Goal: Task Accomplishment & Management: Use online tool/utility

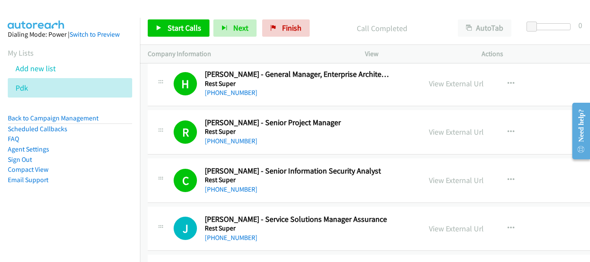
click at [543, 47] on div "Actions" at bounding box center [532, 54] width 117 height 18
click at [169, 35] on link "Start Calls" at bounding box center [179, 27] width 62 height 17
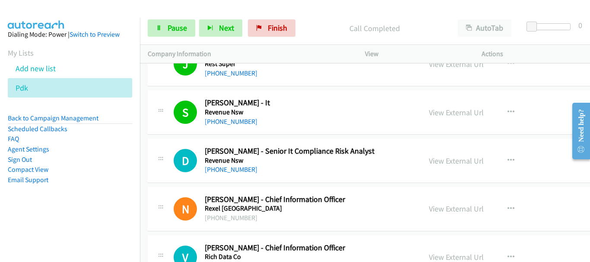
scroll to position [9036, 0]
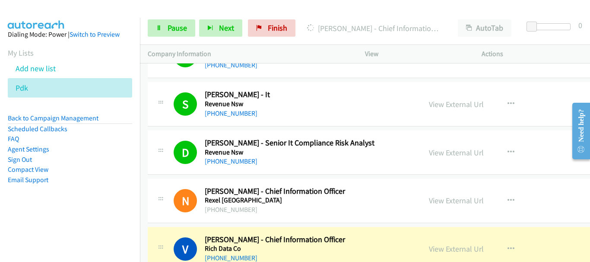
click at [59, 13] on img at bounding box center [36, 15] width 65 height 30
click at [180, 27] on span "Pause" at bounding box center [176, 28] width 19 height 10
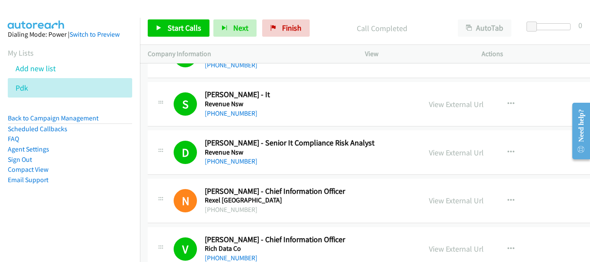
click at [45, 16] on img at bounding box center [36, 15] width 65 height 30
click at [32, 89] on icon at bounding box center [33, 88] width 6 height 6
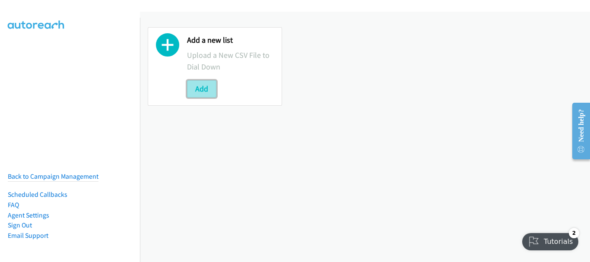
click at [200, 88] on button "Add" at bounding box center [201, 88] width 29 height 17
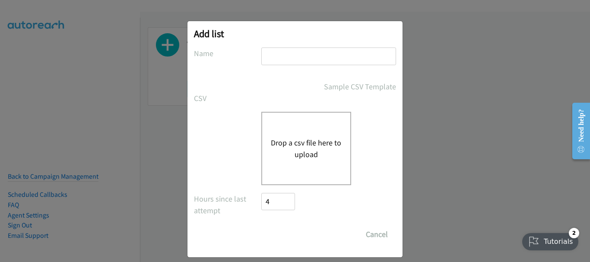
click at [331, 57] on input "text" at bounding box center [328, 56] width 135 height 18
type input "PDK"
click at [287, 152] on button "Drop a csv file here to upload" at bounding box center [306, 148] width 71 height 23
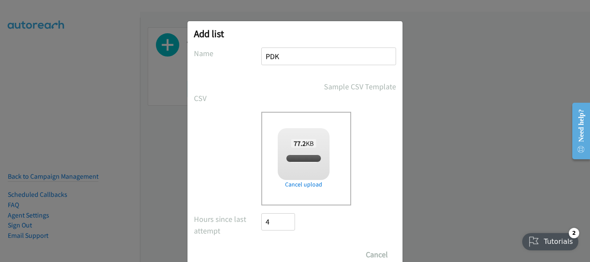
checkbox input "true"
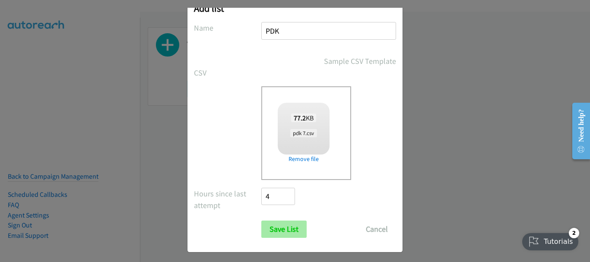
scroll to position [29, 0]
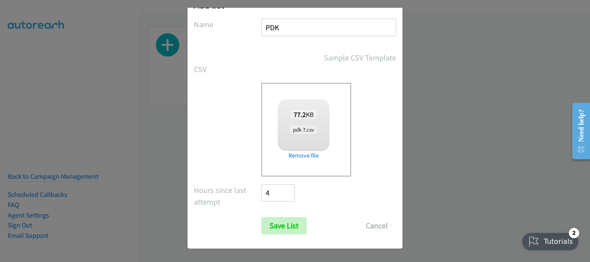
click at [278, 213] on form "No phone fields were returned for that Report or List View Please upload a csv …" at bounding box center [295, 127] width 202 height 216
click at [279, 223] on input "Save List" at bounding box center [283, 225] width 45 height 17
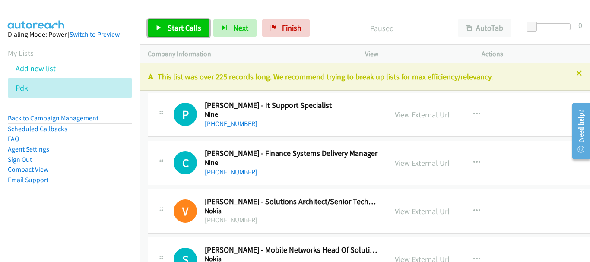
click at [191, 34] on link "Start Calls" at bounding box center [179, 27] width 62 height 17
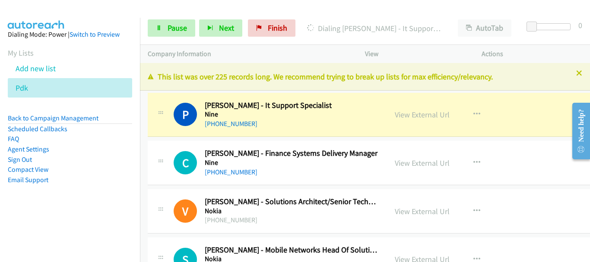
click at [61, 16] on img at bounding box center [36, 15] width 65 height 30
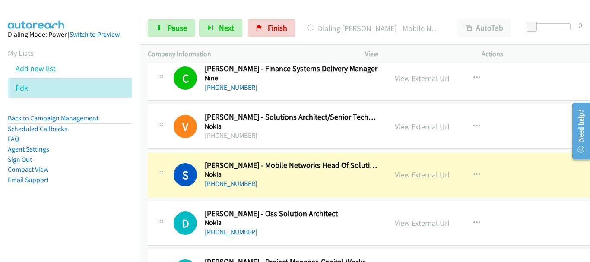
scroll to position [129, 0]
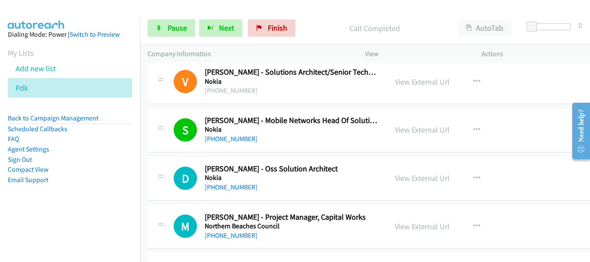
click at [536, 9] on div at bounding box center [291, 16] width 582 height 33
click at [157, 24] on link "Pause" at bounding box center [171, 27] width 47 height 17
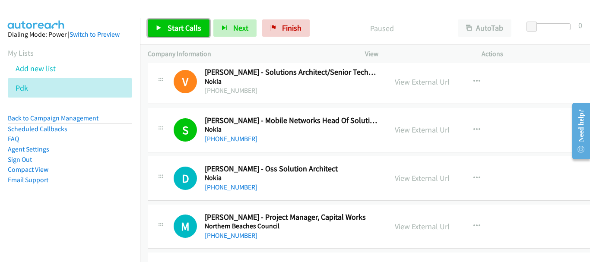
click at [171, 22] on link "Start Calls" at bounding box center [179, 27] width 62 height 17
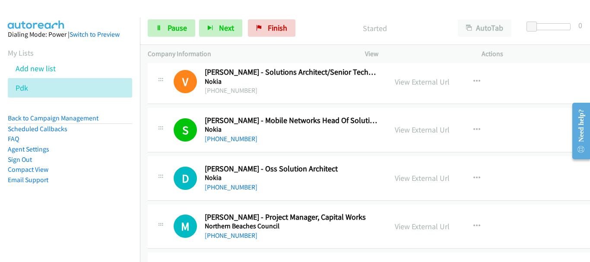
click at [35, 27] on aside "Dialing Mode: Power | Switch to Preview My Lists Add new list Pdk Back to Campa…" at bounding box center [70, 121] width 140 height 206
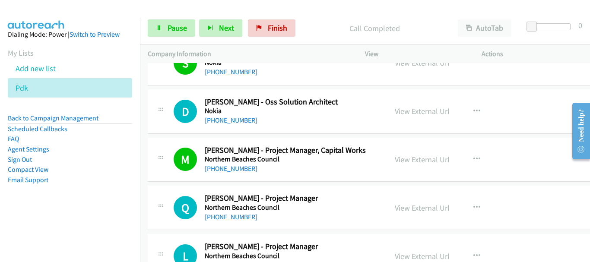
scroll to position [216, 0]
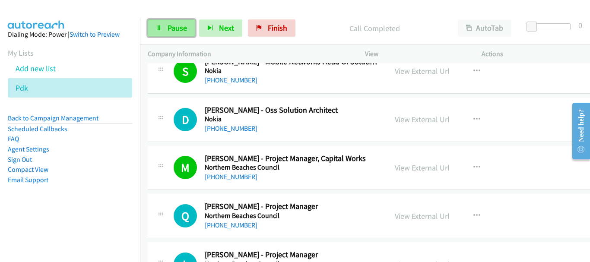
click at [164, 26] on link "Pause" at bounding box center [171, 27] width 47 height 17
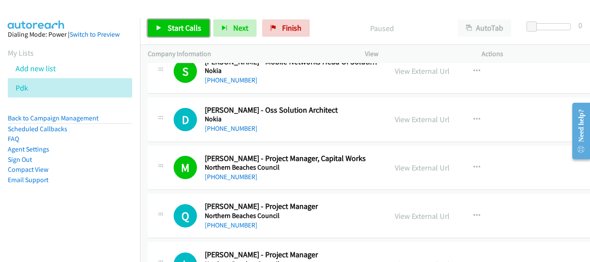
click at [171, 32] on span "Start Calls" at bounding box center [184, 28] width 34 height 10
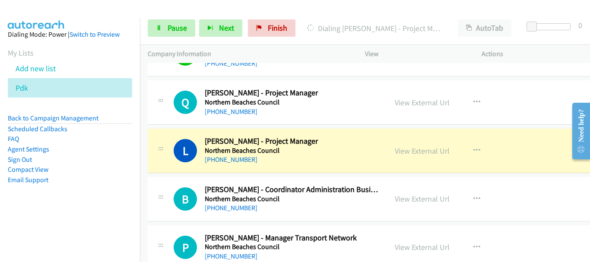
scroll to position [302, 0]
click at [405, 148] on link "View External Url" at bounding box center [422, 150] width 55 height 10
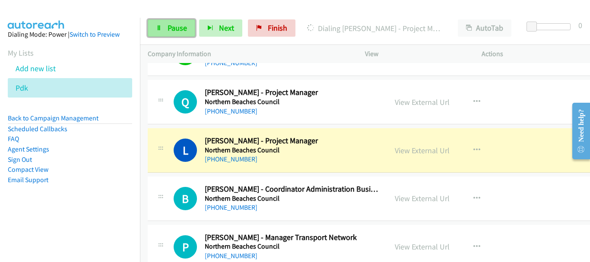
click at [185, 29] on span "Pause" at bounding box center [176, 28] width 19 height 10
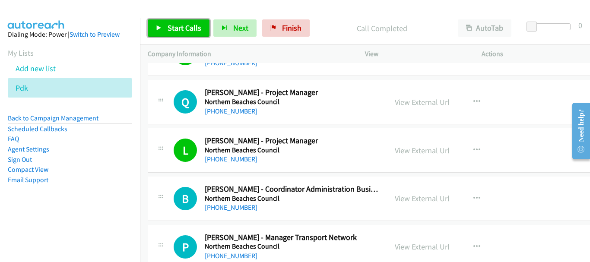
drag, startPoint x: 167, startPoint y: 22, endPoint x: 167, endPoint y: 5, distance: 16.9
click at [166, 22] on link "Start Calls" at bounding box center [179, 27] width 62 height 17
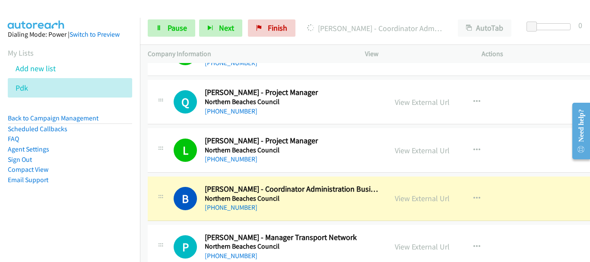
click at [74, 19] on aside "Dialing Mode: Power | Switch to Preview My Lists Add new list Pdk Back to Campa…" at bounding box center [70, 121] width 140 height 206
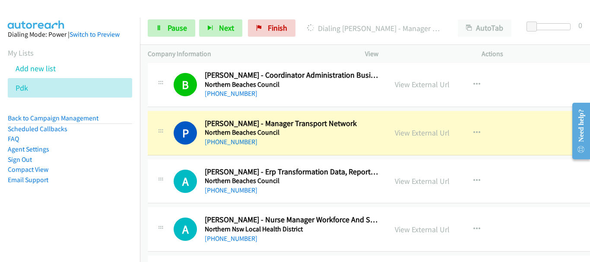
scroll to position [432, 0]
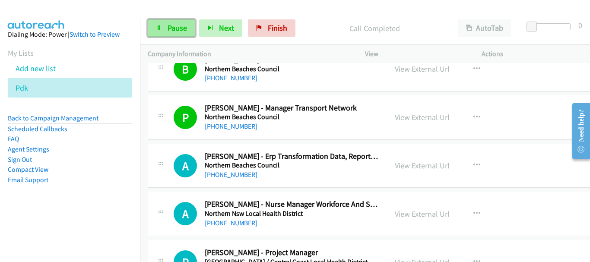
click at [163, 23] on link "Pause" at bounding box center [171, 27] width 47 height 17
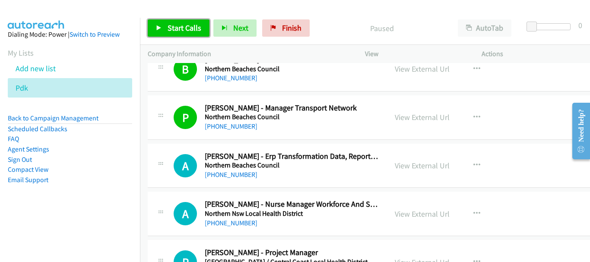
click at [167, 19] on link "Start Calls" at bounding box center [179, 27] width 62 height 17
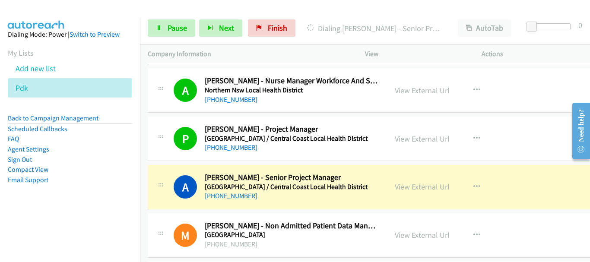
scroll to position [604, 0]
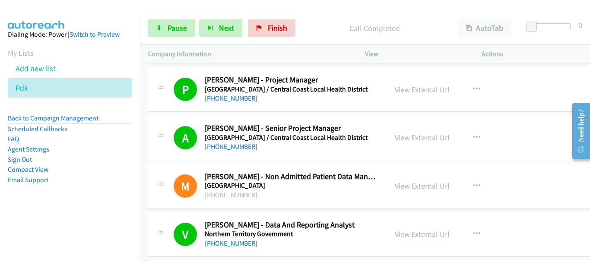
click at [176, 37] on div "Start Calls Pause Next Finish Call Completed AutoTab AutoTab 0" at bounding box center [365, 28] width 450 height 33
click at [179, 26] on span "Pause" at bounding box center [176, 28] width 19 height 10
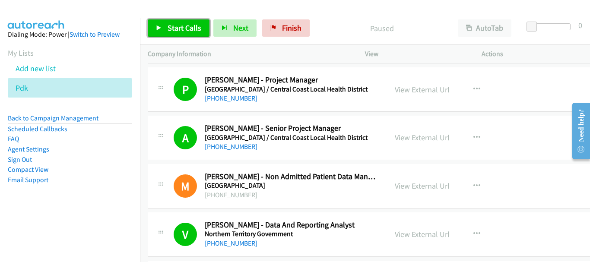
click at [160, 25] on icon at bounding box center [159, 28] width 6 height 6
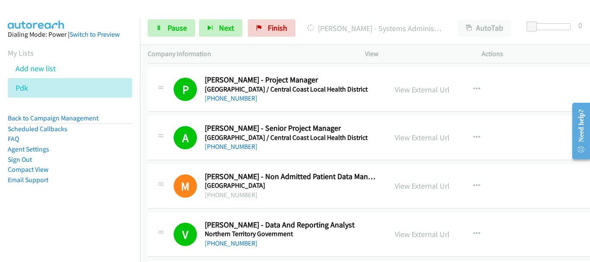
drag, startPoint x: 47, startPoint y: 8, endPoint x: 45, endPoint y: 13, distance: 5.1
click at [47, 8] on img at bounding box center [36, 15] width 65 height 30
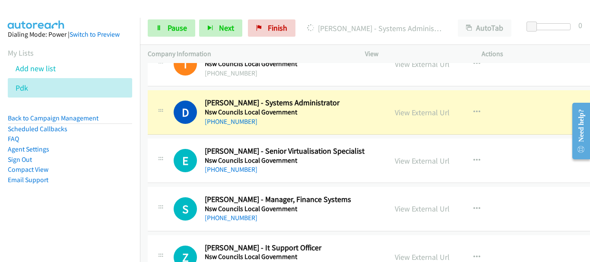
scroll to position [1079, 0]
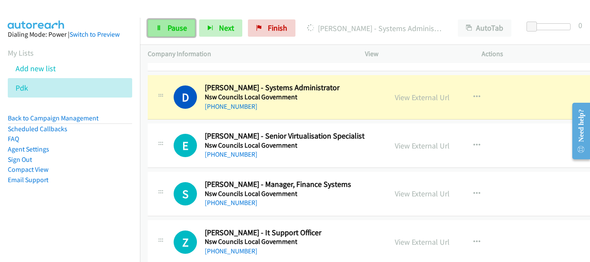
click at [178, 34] on link "Pause" at bounding box center [171, 27] width 47 height 17
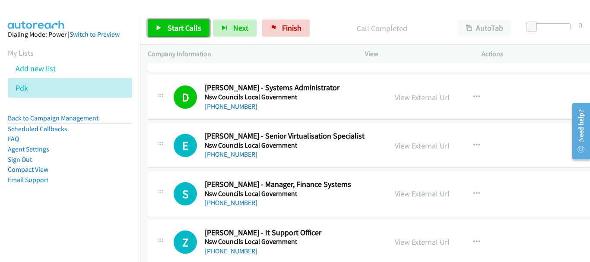
click at [171, 26] on span "Start Calls" at bounding box center [184, 28] width 34 height 10
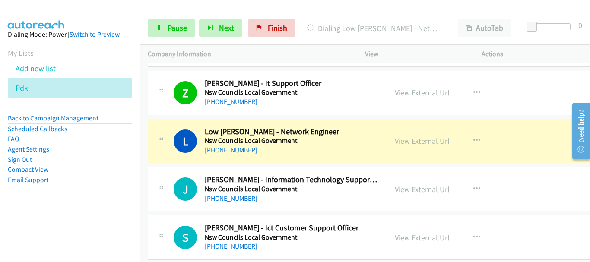
scroll to position [1295, 0]
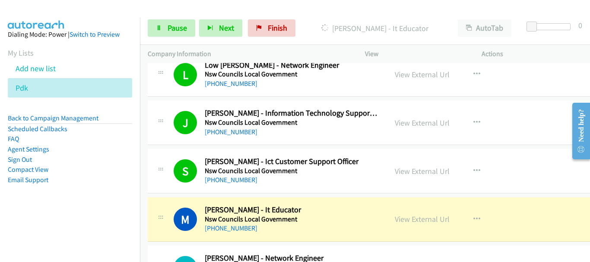
click at [42, 13] on img at bounding box center [36, 15] width 65 height 30
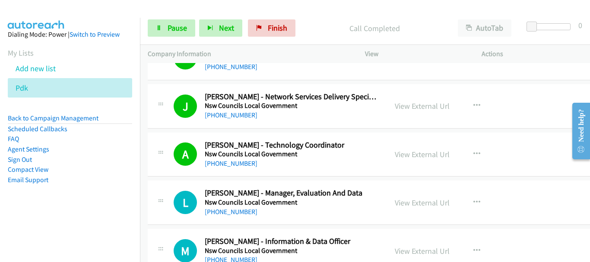
scroll to position [1554, 0]
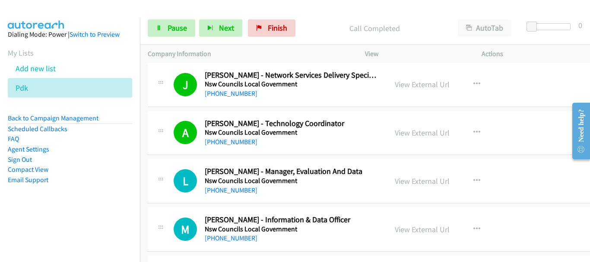
click at [173, 19] on div "Start Calls Pause Next Finish Call Completed AutoTab AutoTab 0" at bounding box center [365, 28] width 450 height 33
click at [170, 26] on span "Pause" at bounding box center [176, 28] width 19 height 10
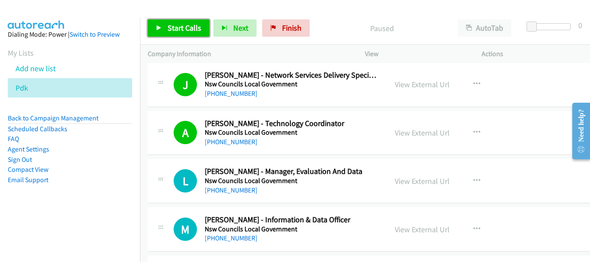
click at [188, 21] on link "Start Calls" at bounding box center [179, 27] width 62 height 17
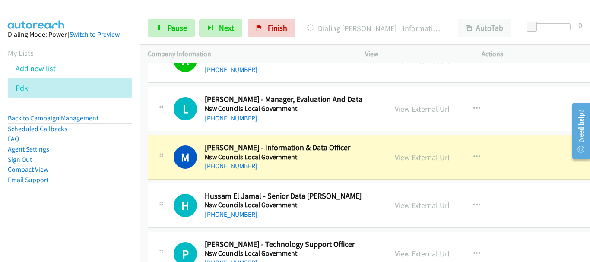
scroll to position [1640, 0]
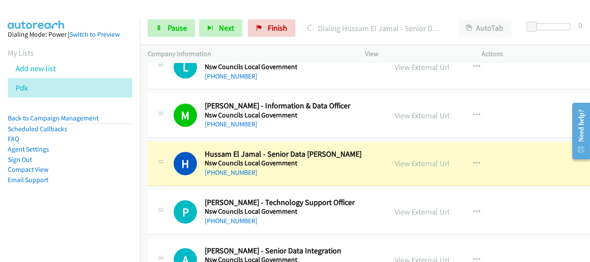
drag, startPoint x: 549, startPoint y: 75, endPoint x: 534, endPoint y: 79, distance: 15.2
click at [549, 75] on div "L Callback Scheduled Liam Downing - Manager, Evaluation And Data Nsw Councils L…" at bounding box center [371, 67] width 447 height 44
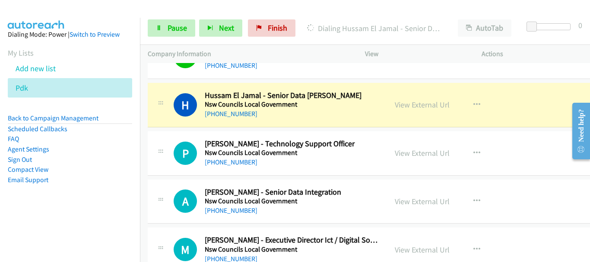
scroll to position [1683, 0]
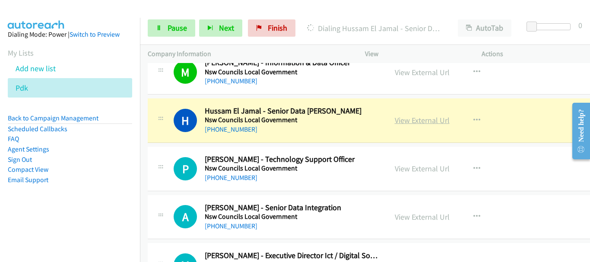
click at [398, 121] on link "View External Url" at bounding box center [422, 120] width 55 height 10
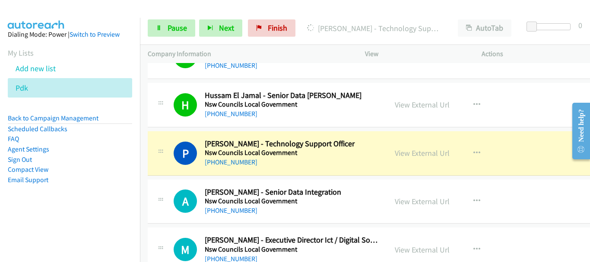
scroll to position [1727, 0]
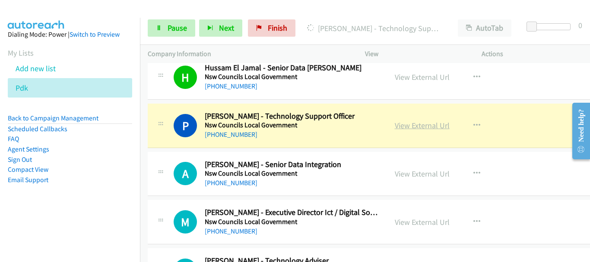
click at [405, 129] on link "View External Url" at bounding box center [422, 125] width 55 height 10
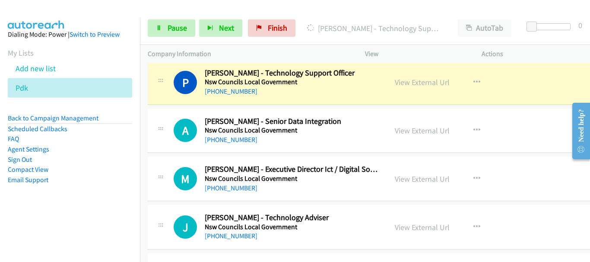
scroll to position [1597, 0]
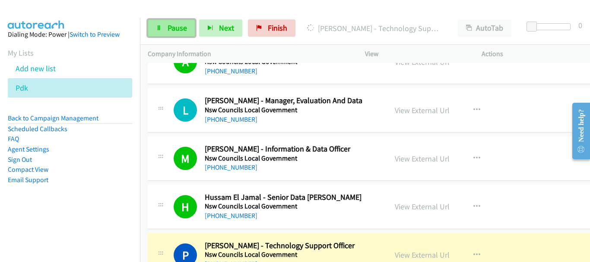
click at [169, 27] on span "Pause" at bounding box center [176, 28] width 19 height 10
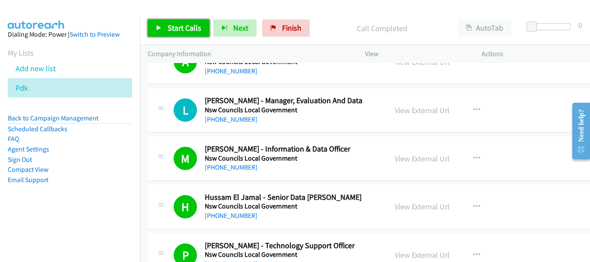
click at [151, 28] on link "Start Calls" at bounding box center [179, 27] width 62 height 17
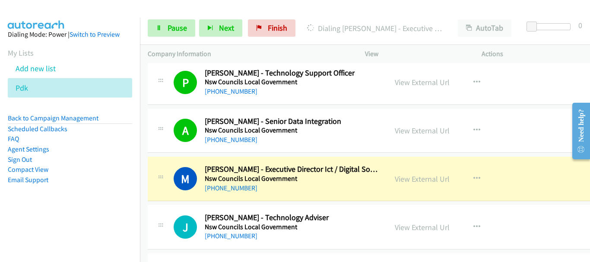
scroll to position [1856, 0]
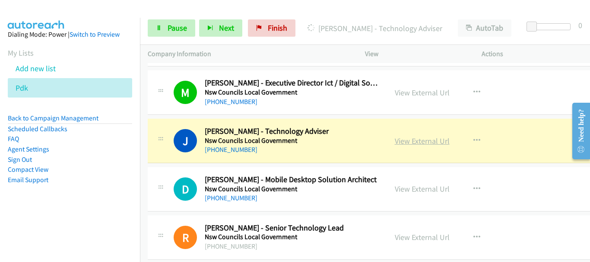
click at [421, 138] on link "View External Url" at bounding box center [422, 141] width 55 height 10
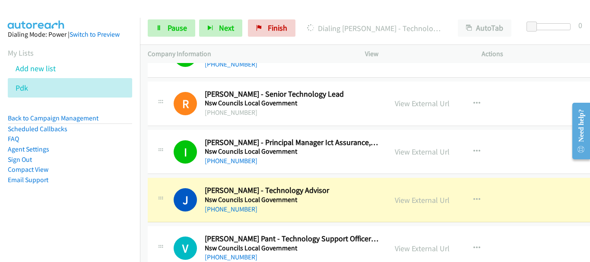
scroll to position [2029, 0]
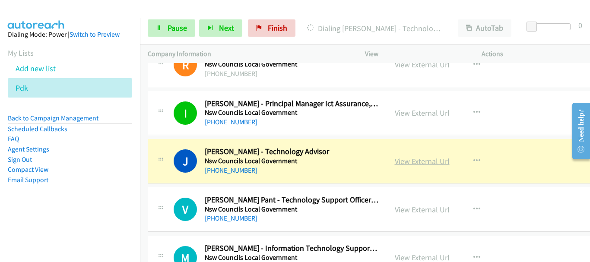
click at [420, 163] on link "View External Url" at bounding box center [422, 161] width 55 height 10
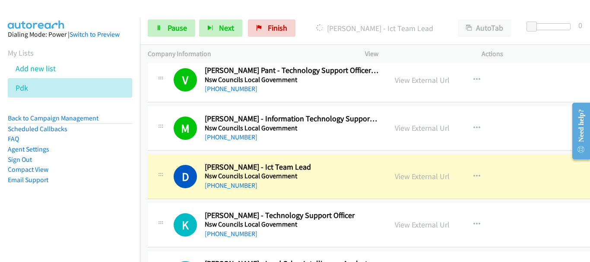
scroll to position [2245, 0]
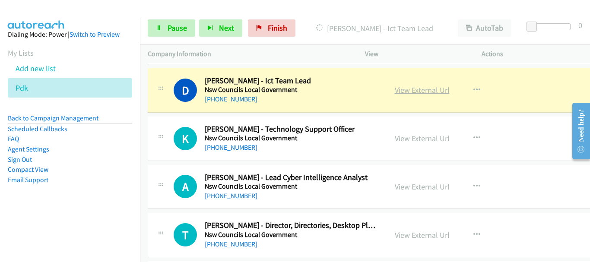
drag, startPoint x: 417, startPoint y: 84, endPoint x: 414, endPoint y: 94, distance: 10.9
click at [414, 94] on link "View External Url" at bounding box center [422, 90] width 55 height 10
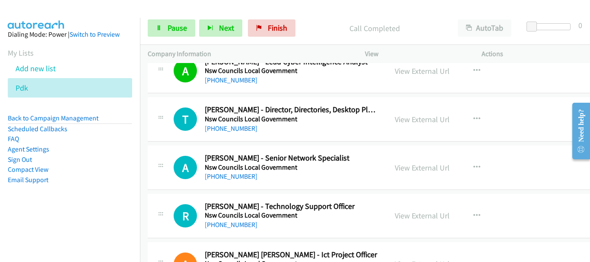
scroll to position [2374, 0]
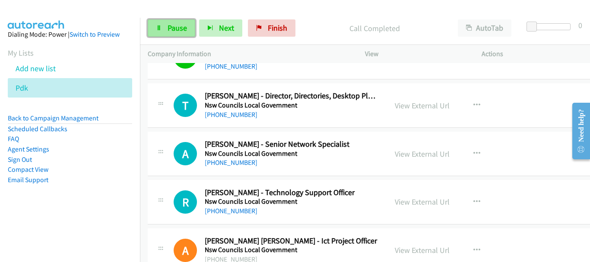
click at [181, 24] on span "Pause" at bounding box center [176, 28] width 19 height 10
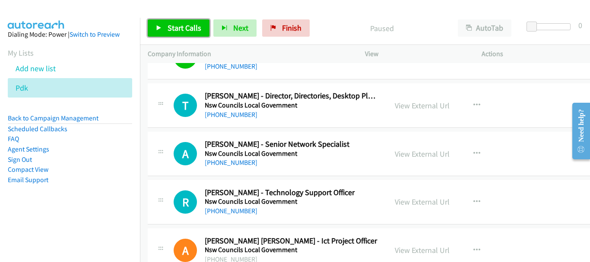
click at [180, 25] on span "Start Calls" at bounding box center [184, 28] width 34 height 10
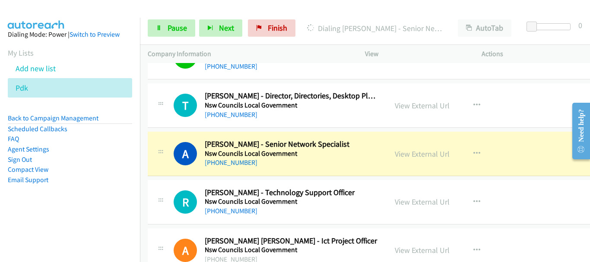
click at [69, 18] on aside "Dialing Mode: Power | Switch to Preview My Lists Add new list Pdk Back to Campa…" at bounding box center [70, 121] width 140 height 206
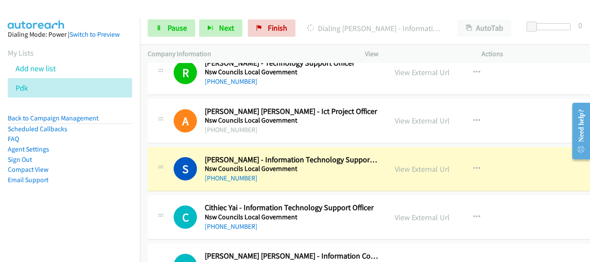
scroll to position [2547, 0]
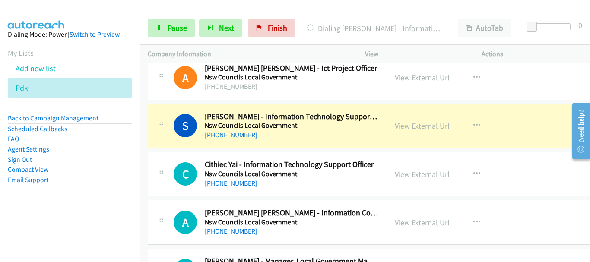
click at [397, 124] on link "View External Url" at bounding box center [422, 126] width 55 height 10
click at [155, 26] on link "Pause" at bounding box center [171, 27] width 47 height 17
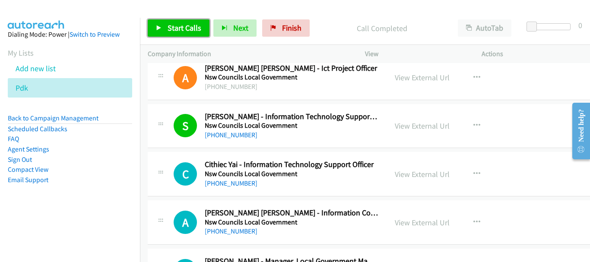
click at [188, 27] on span "Start Calls" at bounding box center [184, 28] width 34 height 10
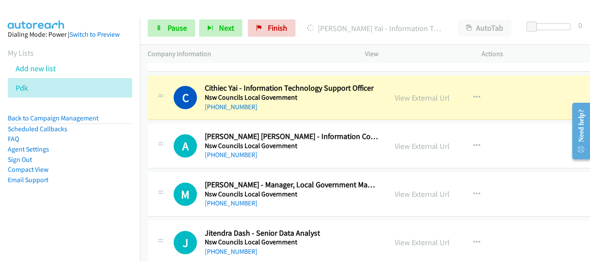
scroll to position [2633, 0]
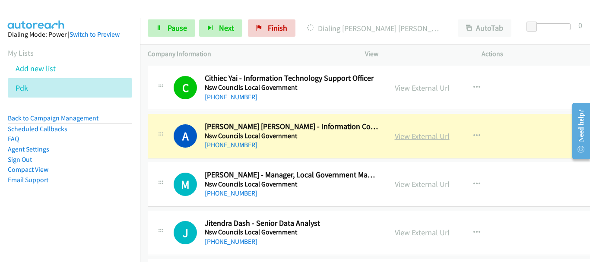
click at [403, 139] on link "View External Url" at bounding box center [422, 136] width 55 height 10
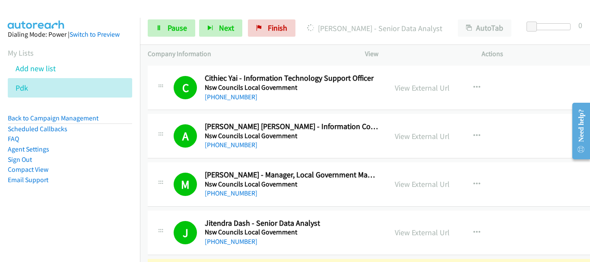
drag, startPoint x: 543, startPoint y: 120, endPoint x: 539, endPoint y: 124, distance: 5.2
click at [543, 120] on div "A Callback Scheduled Arun Kumar Amirapu - Information Communication Technology …" at bounding box center [371, 136] width 447 height 44
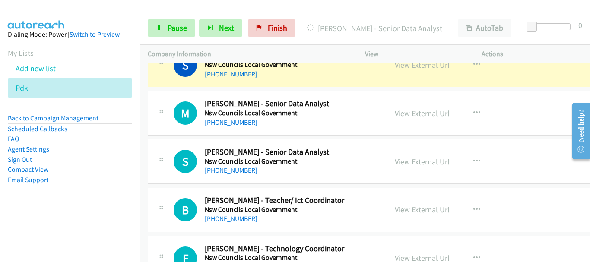
scroll to position [2806, 0]
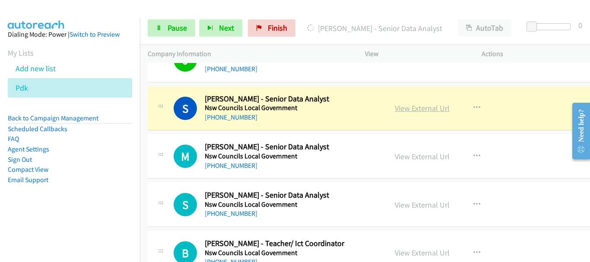
click at [425, 108] on link "View External Url" at bounding box center [422, 108] width 55 height 10
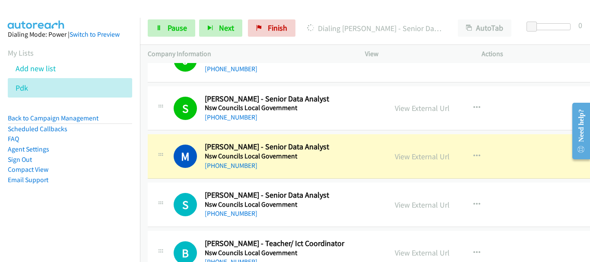
scroll to position [2849, 0]
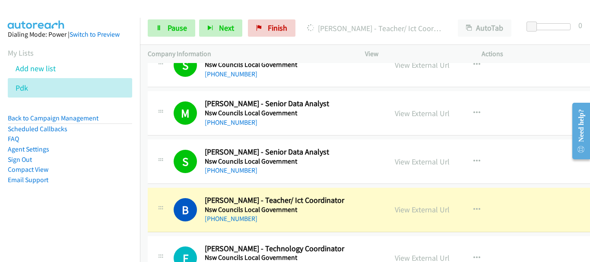
drag, startPoint x: 57, startPoint y: 12, endPoint x: 102, endPoint y: 52, distance: 60.9
click at [57, 12] on img at bounding box center [36, 15] width 65 height 30
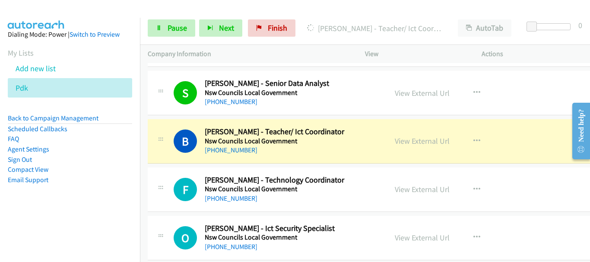
scroll to position [2935, 0]
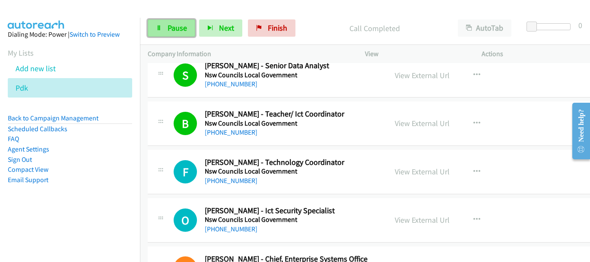
click at [164, 23] on link "Pause" at bounding box center [171, 27] width 47 height 17
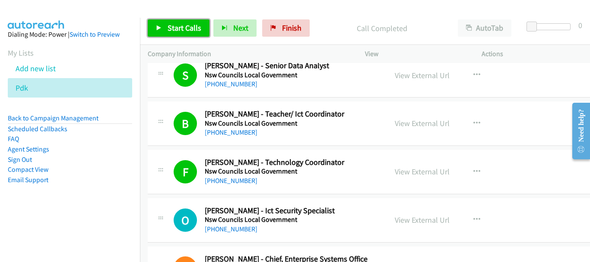
click at [182, 28] on span "Start Calls" at bounding box center [184, 28] width 34 height 10
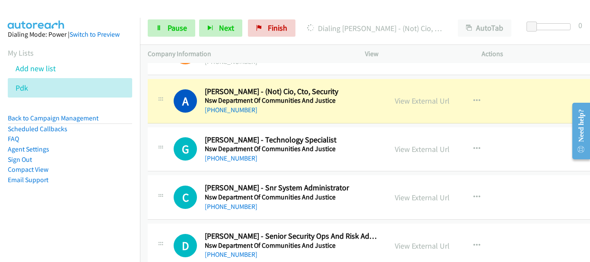
scroll to position [3281, 0]
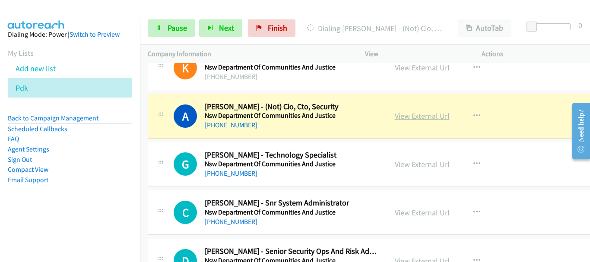
click at [399, 116] on link "View External Url" at bounding box center [422, 116] width 55 height 10
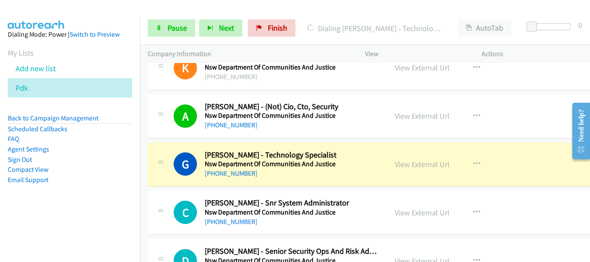
scroll to position [3324, 0]
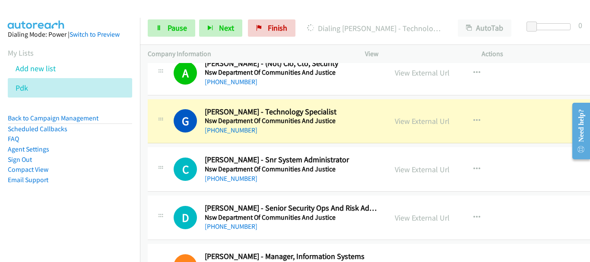
drag, startPoint x: 420, startPoint y: 120, endPoint x: 422, endPoint y: 112, distance: 8.5
click at [422, 125] on link "View External Url" at bounding box center [422, 121] width 55 height 10
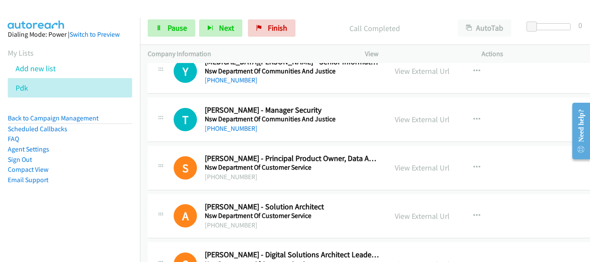
scroll to position [3799, 0]
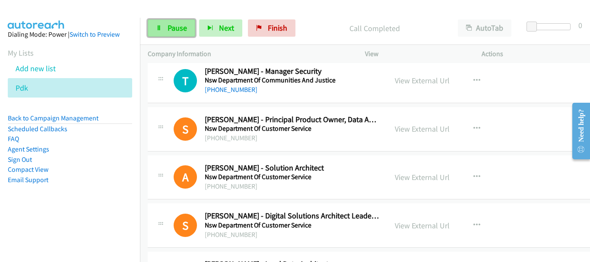
click at [173, 23] on span "Pause" at bounding box center [176, 28] width 19 height 10
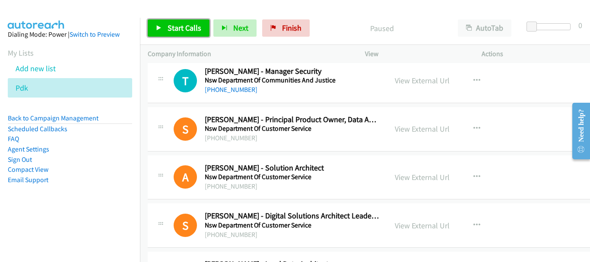
click at [173, 31] on span "Start Calls" at bounding box center [184, 28] width 34 height 10
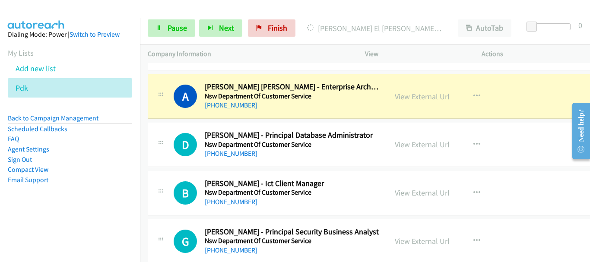
scroll to position [4230, 0]
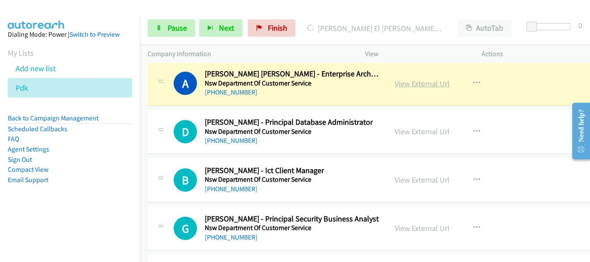
click at [420, 88] on link "View External Url" at bounding box center [422, 84] width 55 height 10
click at [191, 28] on link "Pause" at bounding box center [171, 27] width 47 height 17
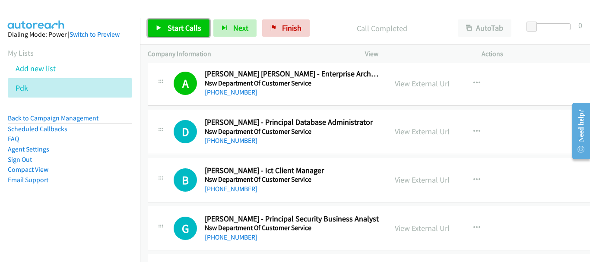
click at [161, 28] on icon at bounding box center [159, 28] width 6 height 6
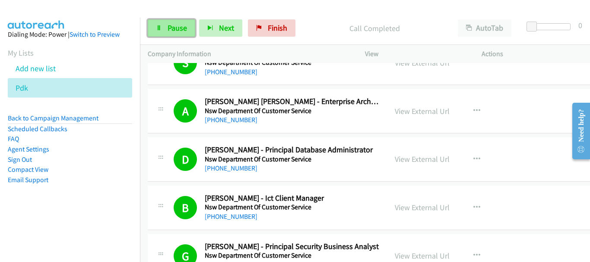
click at [174, 34] on link "Pause" at bounding box center [171, 27] width 47 height 17
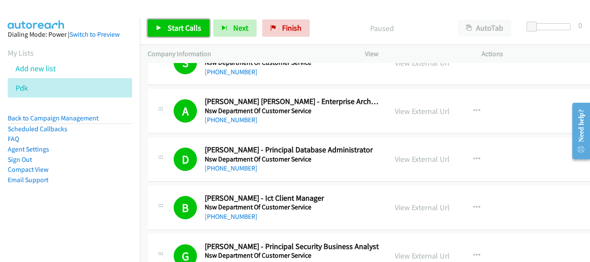
click at [175, 34] on link "Start Calls" at bounding box center [179, 27] width 62 height 17
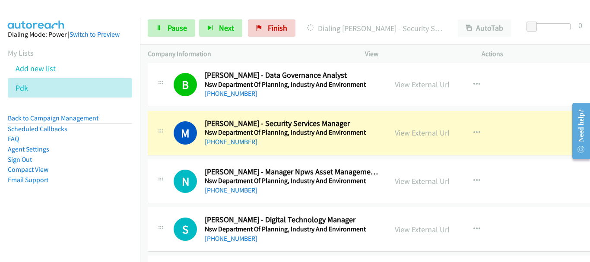
scroll to position [5050, 0]
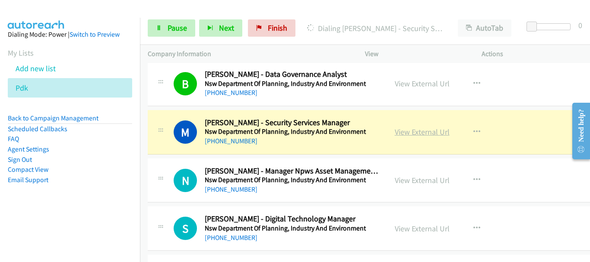
click at [416, 130] on link "View External Url" at bounding box center [422, 132] width 55 height 10
click at [413, 131] on link "View External Url" at bounding box center [422, 132] width 55 height 10
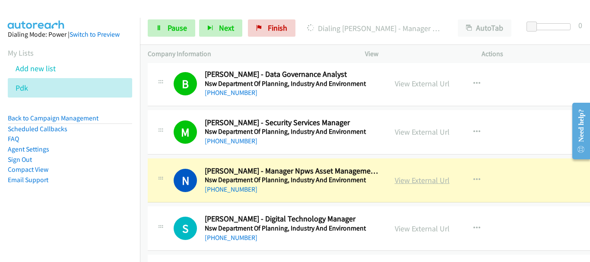
click at [405, 182] on link "View External Url" at bounding box center [422, 180] width 55 height 10
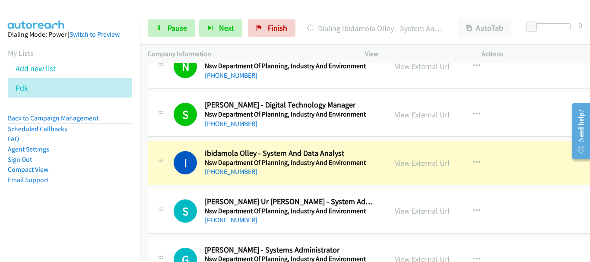
scroll to position [5180, 0]
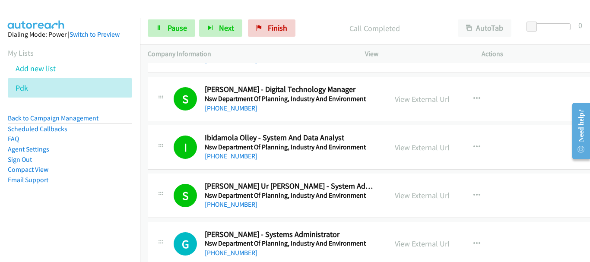
click at [47, 14] on img at bounding box center [36, 15] width 65 height 30
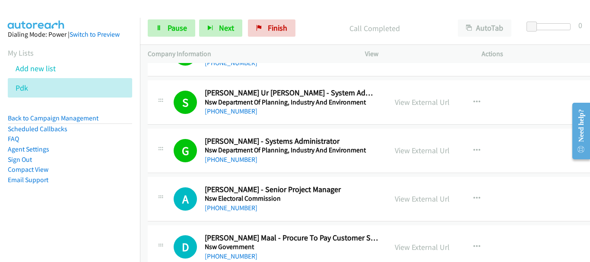
scroll to position [5353, 0]
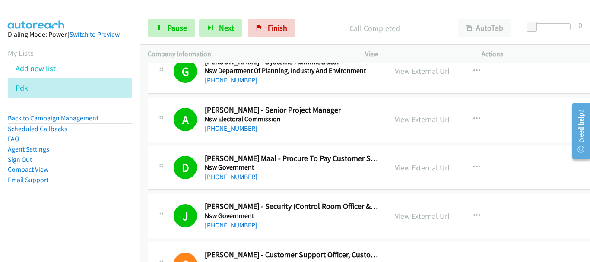
click at [31, 36] on div "Dialing Mode: Power | Switch to Preview" at bounding box center [70, 34] width 124 height 10
click at [171, 33] on link "Pause" at bounding box center [171, 27] width 47 height 17
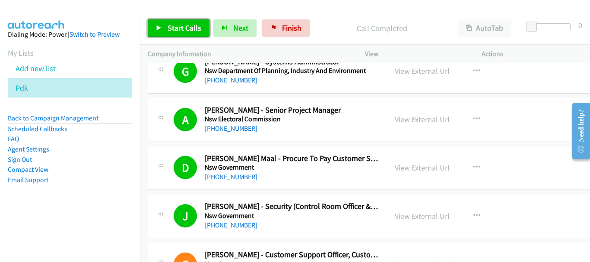
click at [177, 25] on span "Start Calls" at bounding box center [184, 28] width 34 height 10
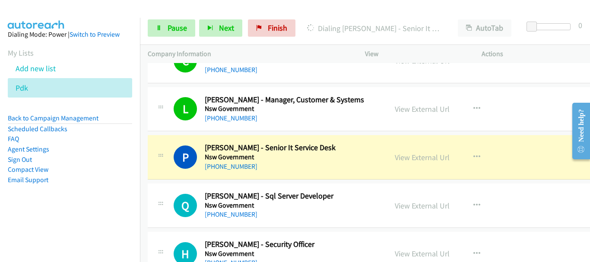
scroll to position [5698, 0]
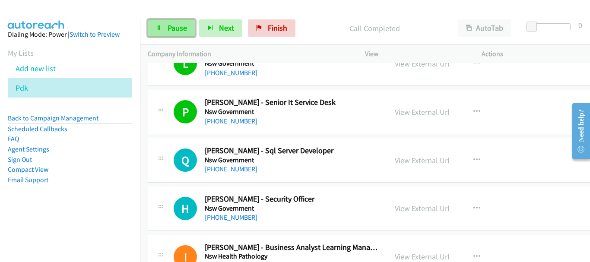
click at [176, 28] on span "Pause" at bounding box center [176, 28] width 19 height 10
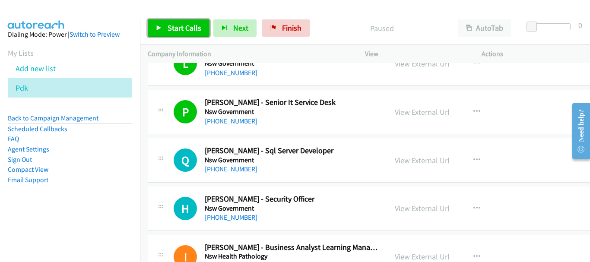
click at [152, 23] on link "Start Calls" at bounding box center [179, 27] width 62 height 17
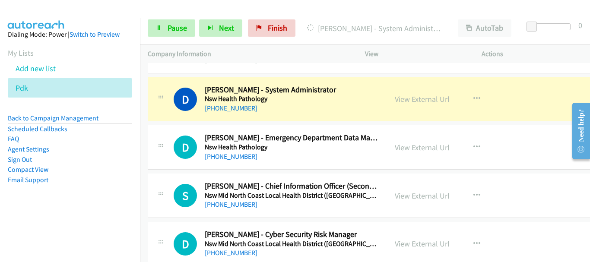
scroll to position [5914, 0]
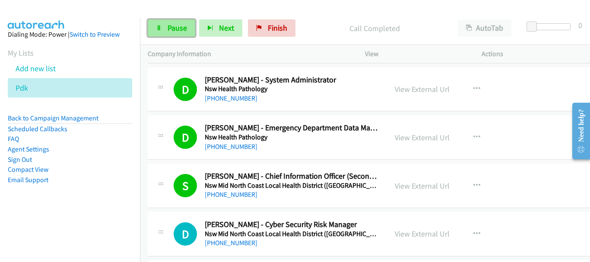
click at [166, 28] on link "Pause" at bounding box center [171, 27] width 47 height 17
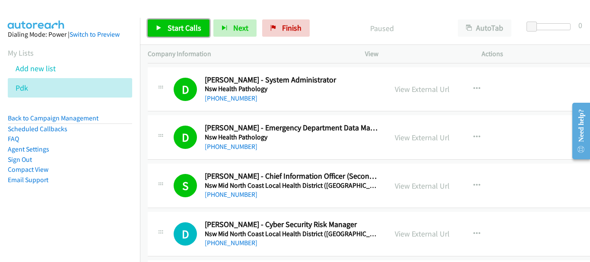
click at [180, 27] on span "Start Calls" at bounding box center [184, 28] width 34 height 10
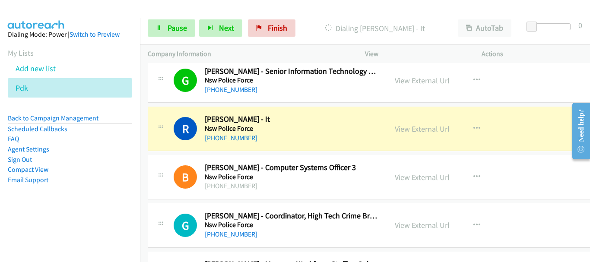
scroll to position [6216, 0]
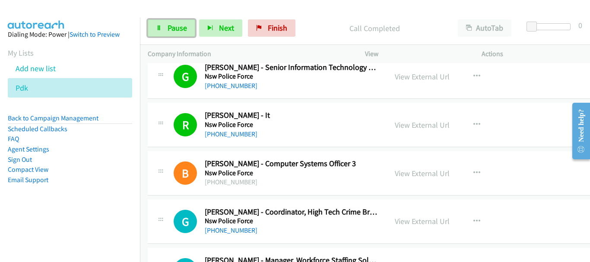
drag, startPoint x: 168, startPoint y: 29, endPoint x: 170, endPoint y: 16, distance: 13.1
click at [168, 29] on span "Pause" at bounding box center [176, 28] width 19 height 10
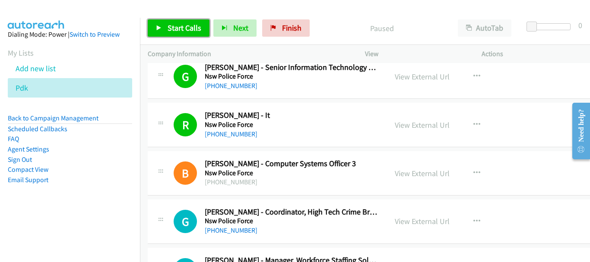
click at [189, 24] on span "Start Calls" at bounding box center [184, 28] width 34 height 10
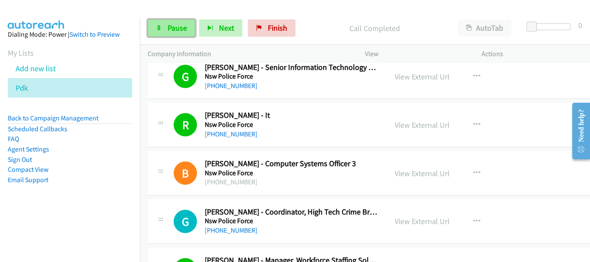
click at [177, 26] on span "Pause" at bounding box center [176, 28] width 19 height 10
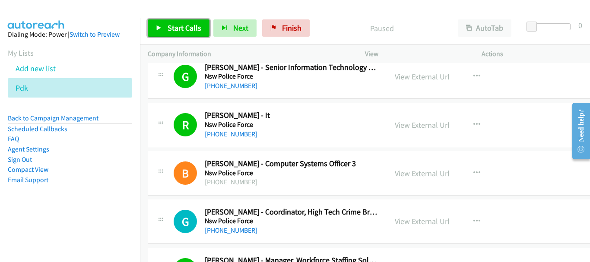
click at [177, 26] on span "Start Calls" at bounding box center [184, 28] width 34 height 10
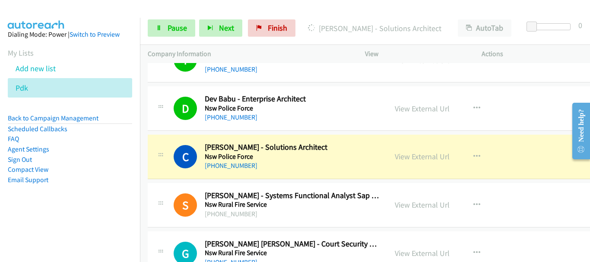
scroll to position [6820, 0]
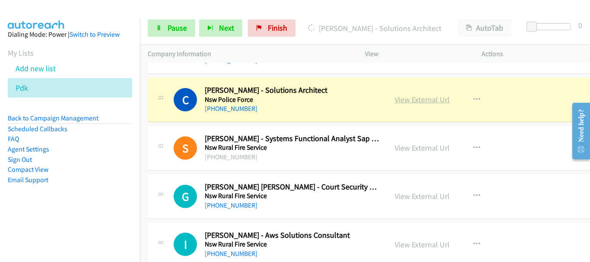
click at [397, 103] on link "View External Url" at bounding box center [422, 100] width 55 height 10
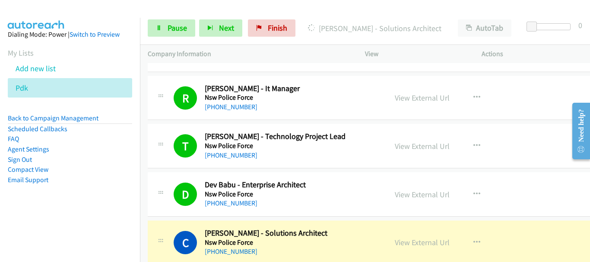
scroll to position [6734, 0]
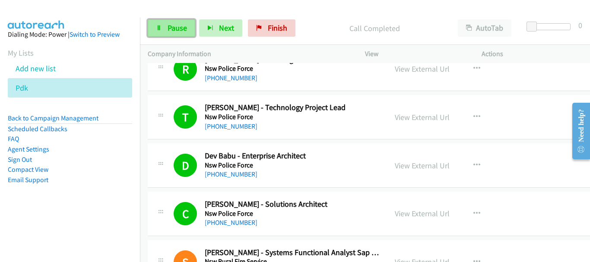
click at [163, 31] on link "Pause" at bounding box center [171, 27] width 47 height 17
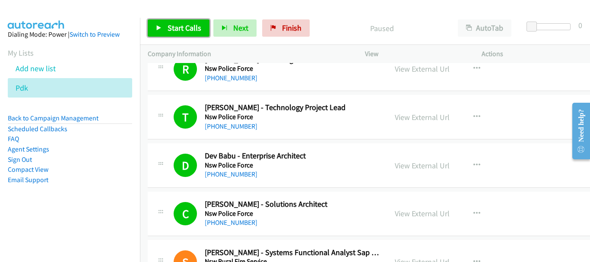
click at [188, 28] on span "Start Calls" at bounding box center [184, 28] width 34 height 10
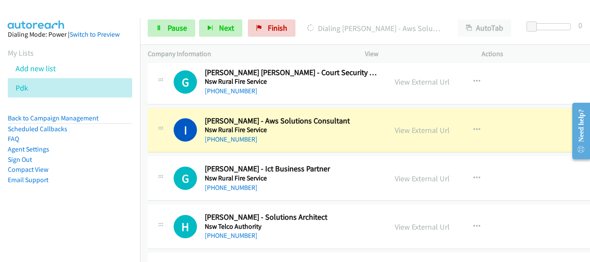
scroll to position [6950, 0]
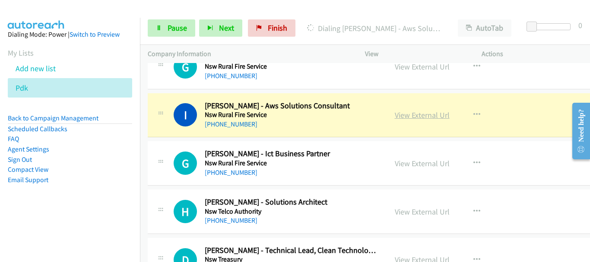
click at [404, 117] on link "View External Url" at bounding box center [422, 115] width 55 height 10
click at [175, 35] on link "Pause" at bounding box center [171, 27] width 47 height 17
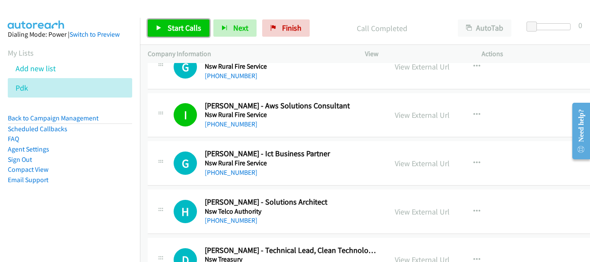
click at [186, 22] on link "Start Calls" at bounding box center [179, 27] width 62 height 17
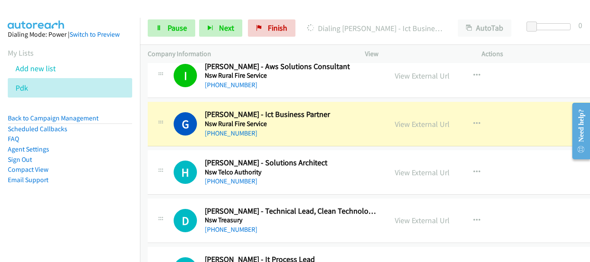
scroll to position [6993, 0]
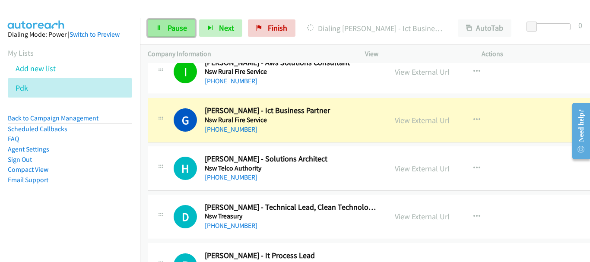
click at [180, 31] on span "Pause" at bounding box center [176, 28] width 19 height 10
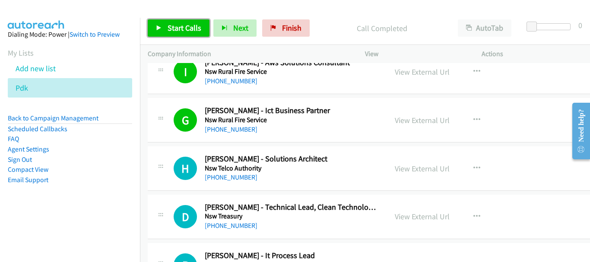
click at [182, 29] on span "Start Calls" at bounding box center [184, 28] width 34 height 10
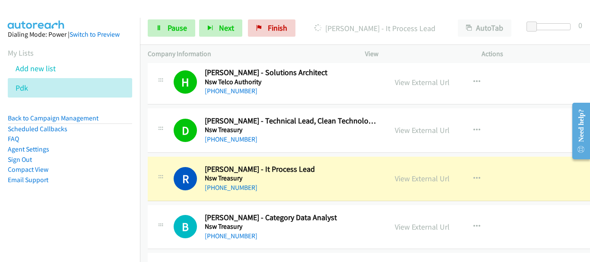
scroll to position [7166, 0]
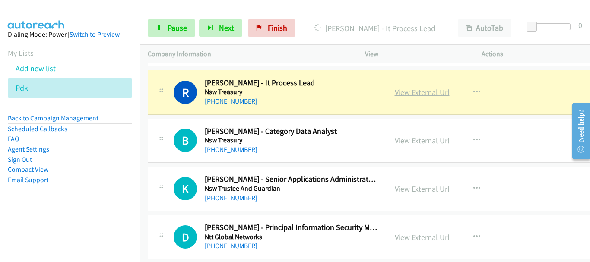
click at [427, 90] on link "View External Url" at bounding box center [422, 92] width 55 height 10
click at [168, 29] on span "Pause" at bounding box center [176, 28] width 19 height 10
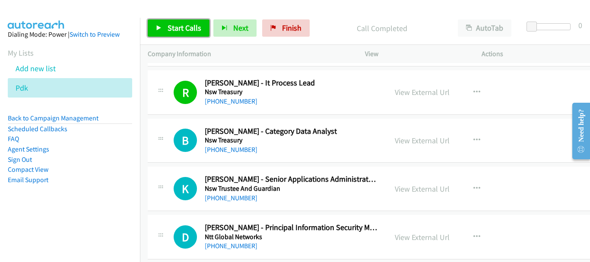
drag, startPoint x: 162, startPoint y: 28, endPoint x: 274, endPoint y: 119, distance: 144.2
click at [162, 28] on link "Start Calls" at bounding box center [179, 27] width 62 height 17
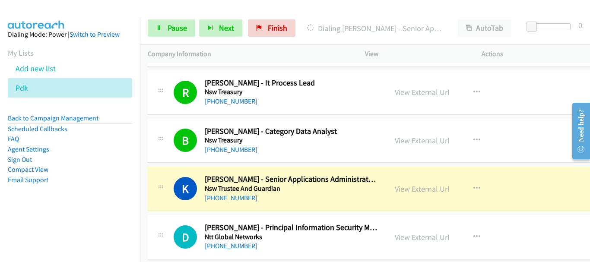
click at [34, 9] on img at bounding box center [36, 15] width 65 height 30
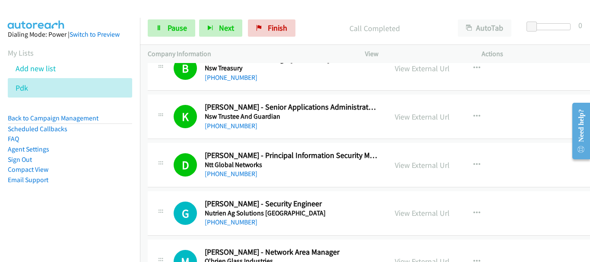
scroll to position [7252, 0]
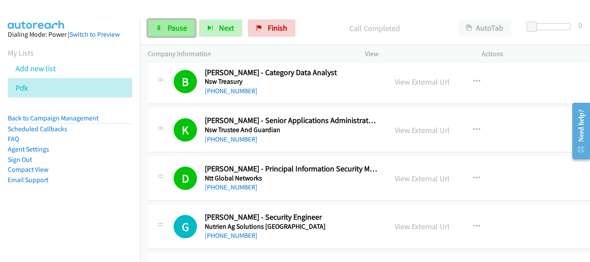
click at [186, 32] on span "Pause" at bounding box center [176, 28] width 19 height 10
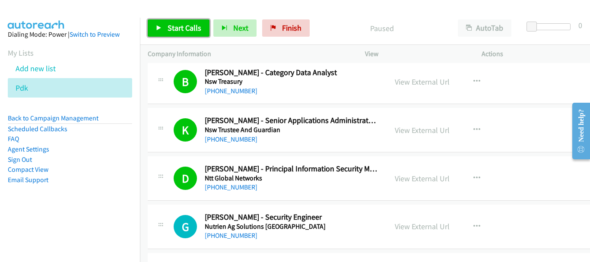
click at [182, 24] on span "Start Calls" at bounding box center [184, 28] width 34 height 10
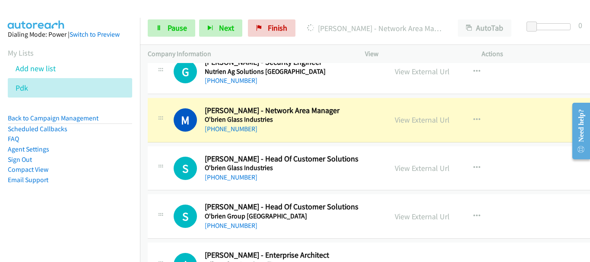
scroll to position [7381, 0]
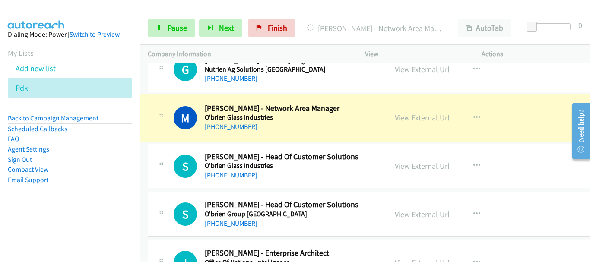
click at [408, 115] on link "View External Url" at bounding box center [422, 118] width 55 height 10
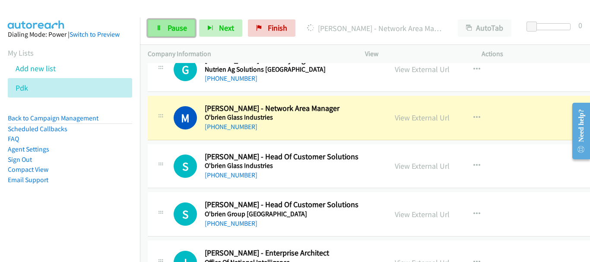
click at [170, 27] on span "Pause" at bounding box center [176, 28] width 19 height 10
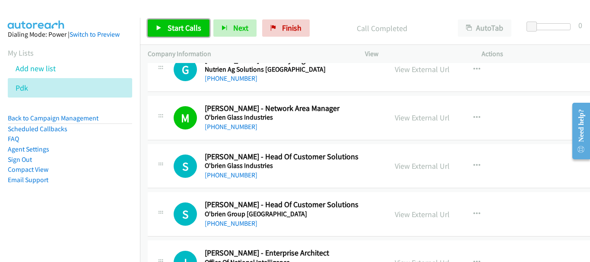
click at [176, 35] on link "Start Calls" at bounding box center [179, 27] width 62 height 17
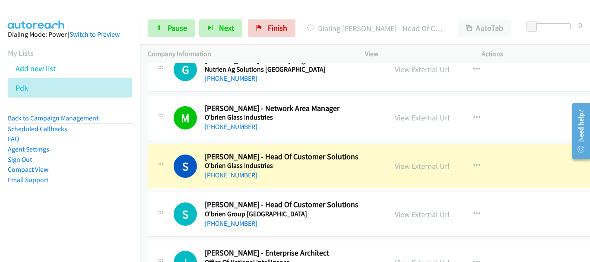
scroll to position [7425, 0]
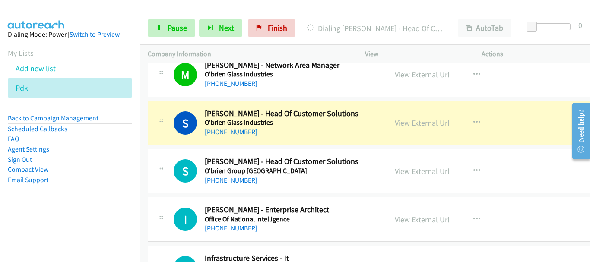
click at [414, 123] on link "View External Url" at bounding box center [422, 123] width 55 height 10
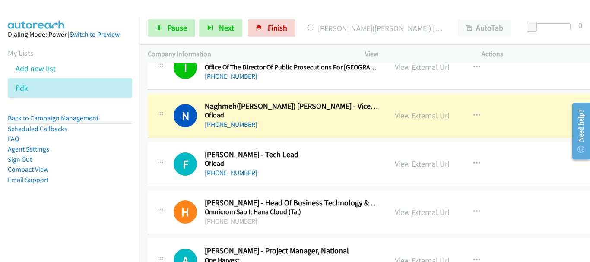
scroll to position [7640, 0]
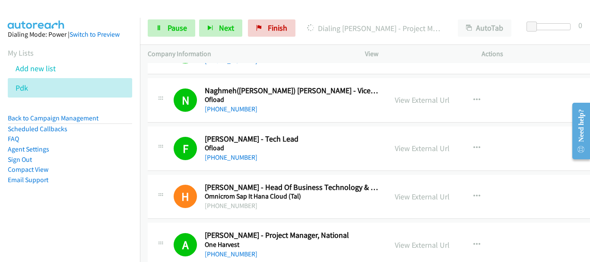
drag, startPoint x: 508, startPoint y: 103, endPoint x: 512, endPoint y: 108, distance: 6.2
click at [508, 103] on div "N Callback Scheduled Naghmeh(narin) Khaksari - Vice President Of Product Data &…" at bounding box center [371, 100] width 447 height 44
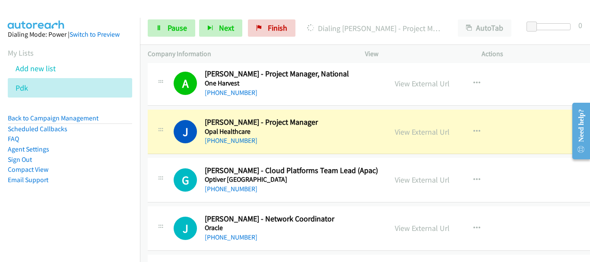
scroll to position [7856, 0]
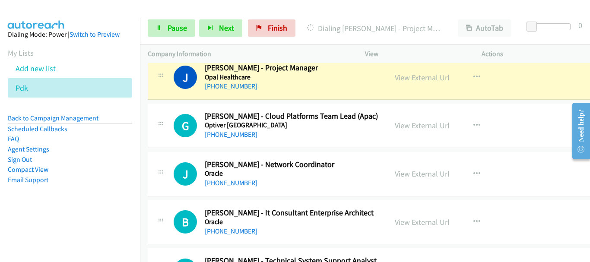
drag, startPoint x: 426, startPoint y: 77, endPoint x: 275, endPoint y: 262, distance: 238.3
click at [397, 79] on link "View External Url" at bounding box center [422, 78] width 55 height 10
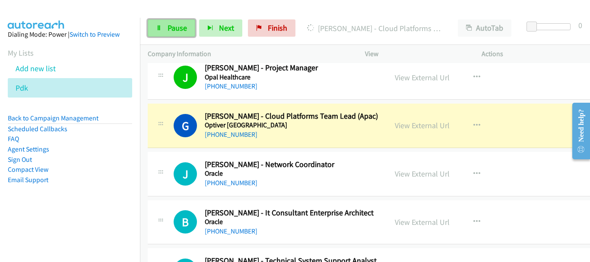
click at [167, 30] on span "Pause" at bounding box center [176, 28] width 19 height 10
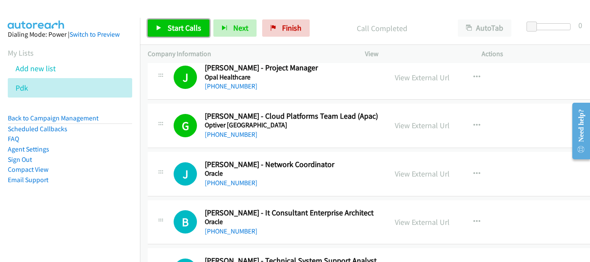
click at [156, 30] on icon at bounding box center [159, 28] width 6 height 6
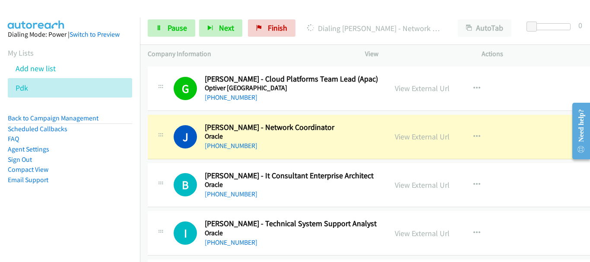
scroll to position [7943, 0]
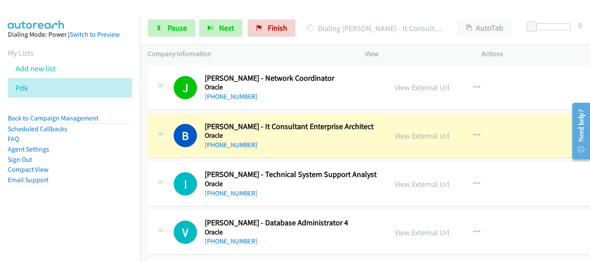
click at [527, 135] on div "B Callback Scheduled Brett Oldfield - It Consultant Enterprise Architect Oracle…" at bounding box center [371, 136] width 447 height 44
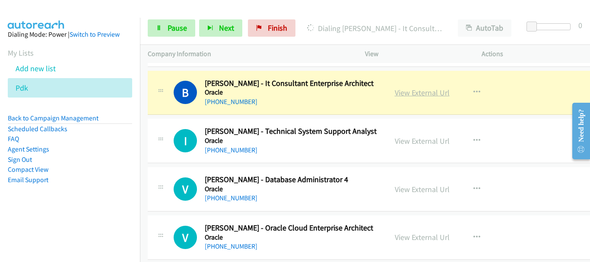
click at [417, 93] on link "View External Url" at bounding box center [422, 93] width 55 height 10
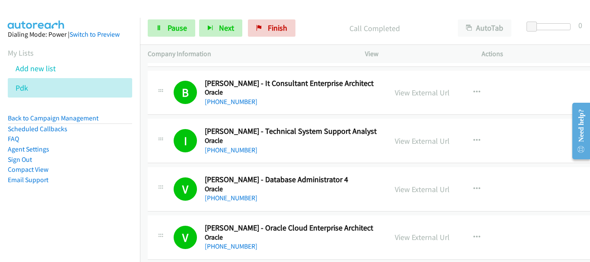
click at [369, 106] on div "+61 404 815 759" at bounding box center [292, 102] width 174 height 10
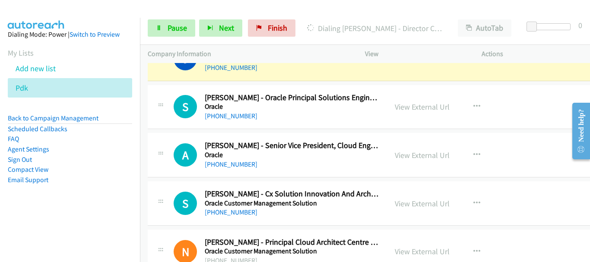
scroll to position [8461, 0]
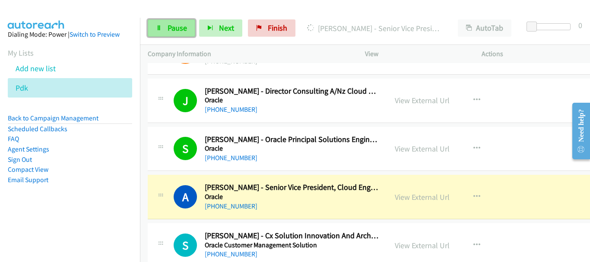
click at [161, 28] on icon at bounding box center [159, 28] width 6 height 6
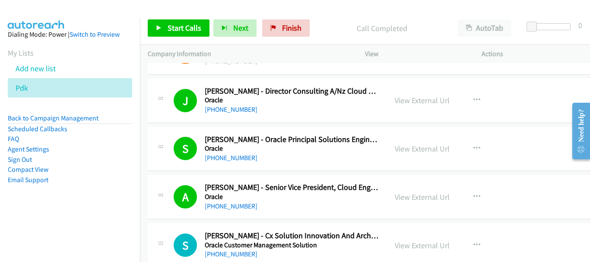
scroll to position [8504, 0]
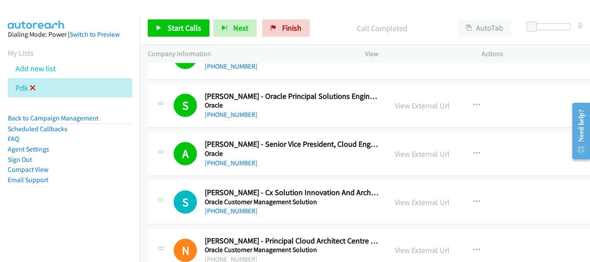
click at [32, 89] on icon at bounding box center [33, 88] width 6 height 6
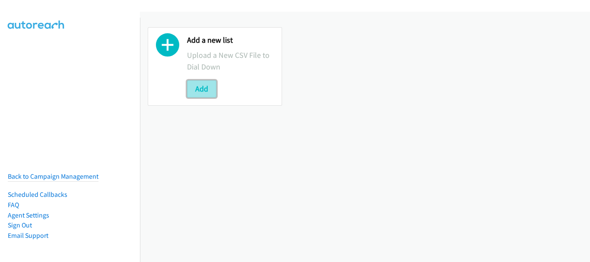
click at [207, 83] on button "Add" at bounding box center [201, 88] width 29 height 17
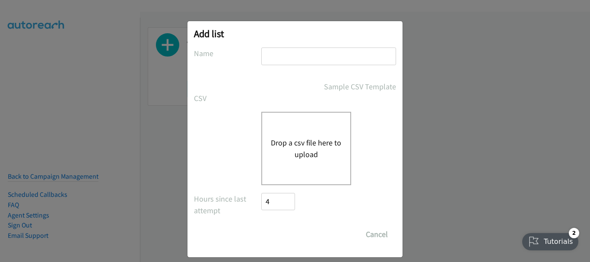
click at [288, 54] on input "text" at bounding box center [328, 56] width 135 height 18
type input "PDK"
click at [271, 148] on button "Drop a csv file here to upload" at bounding box center [306, 148] width 71 height 23
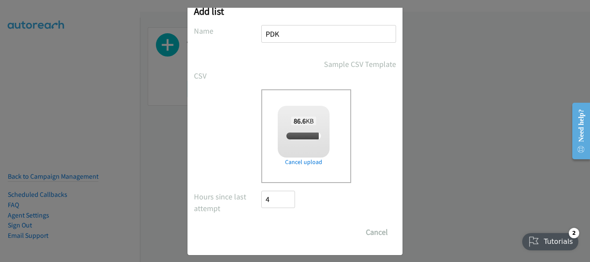
scroll to position [29, 0]
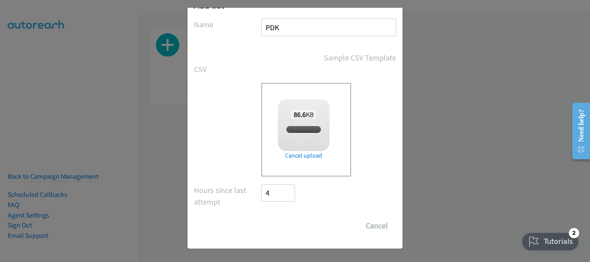
checkbox input "true"
click at [286, 227] on input "Save List" at bounding box center [283, 225] width 45 height 17
